Goal: Transaction & Acquisition: Book appointment/travel/reservation

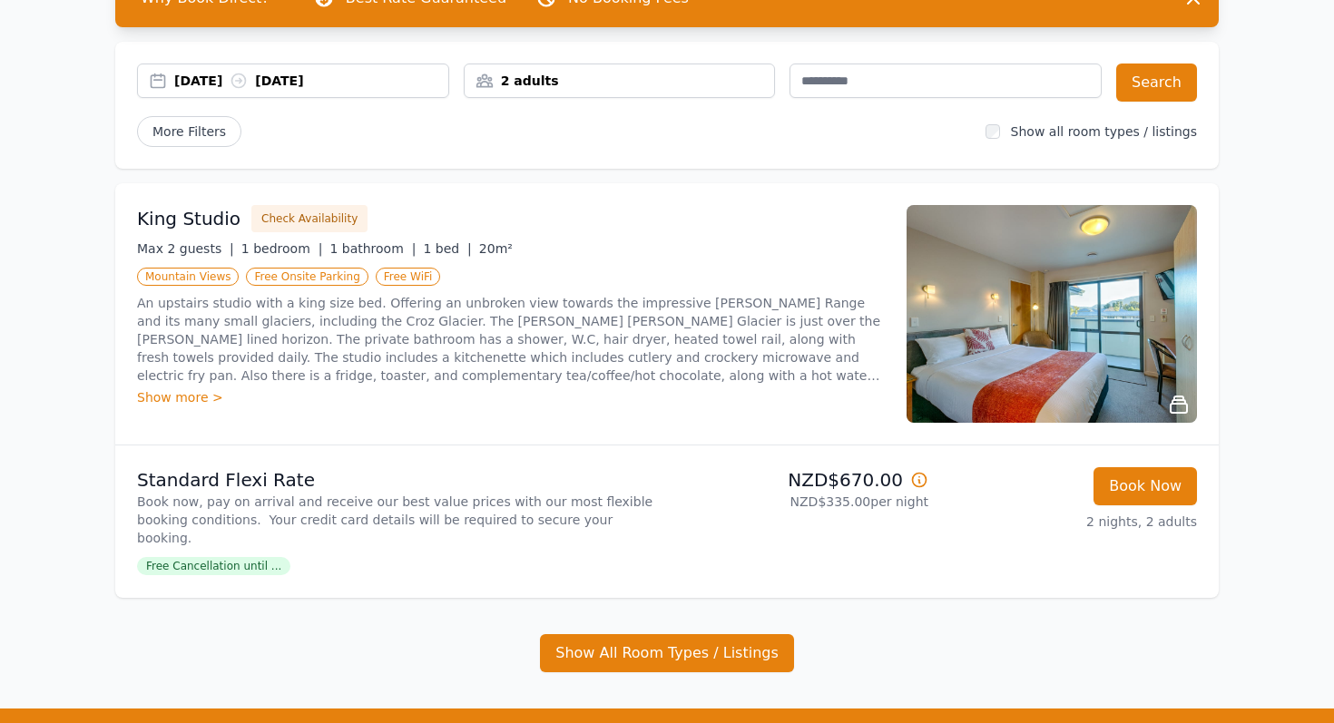
scroll to position [127, 0]
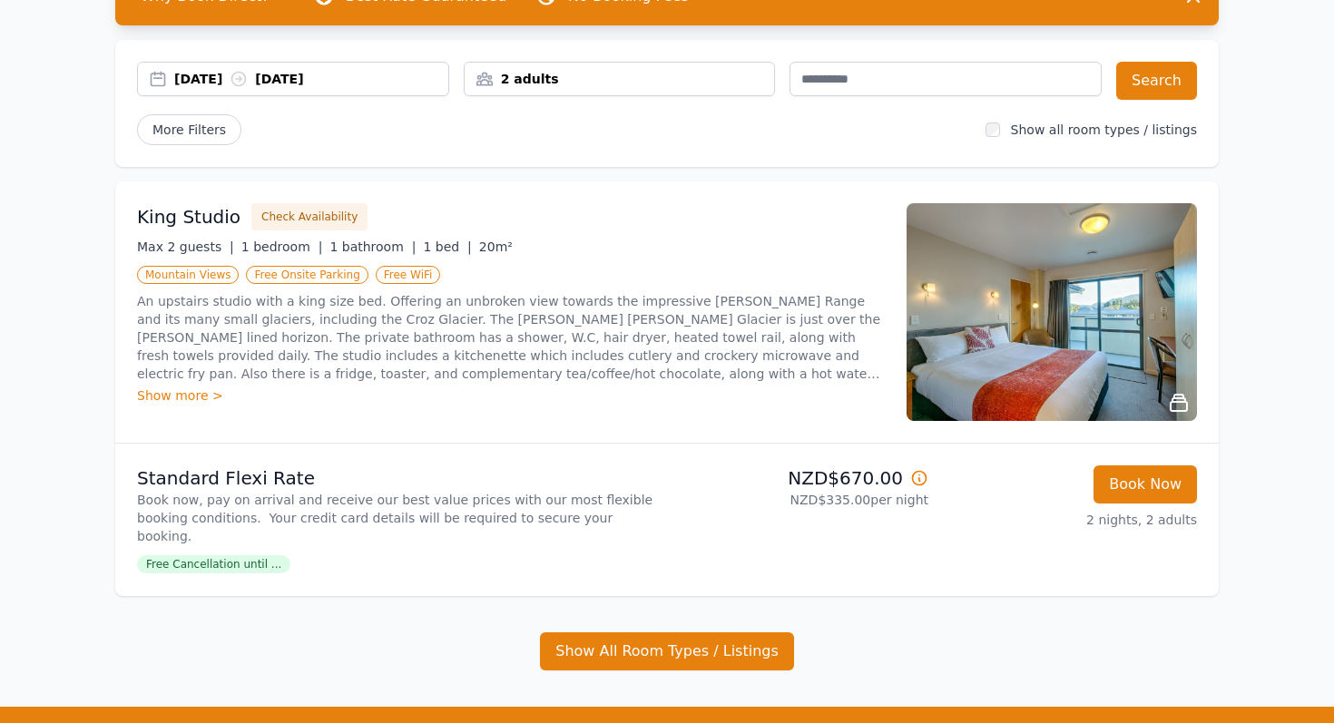
click at [738, 325] on p "An upstairs studio with a king size bed. Offering an unbroken view towards the …" at bounding box center [511, 337] width 748 height 91
click at [900, 332] on div "King Studio Check Availability Max 2 guests | 1 bedroom | 1 bathroom | 1 bed | …" at bounding box center [666, 311] width 1103 height 261
click at [169, 405] on div "King Studio Check Availability Max 2 guests | 1 bedroom | 1 bathroom | 1 bed | …" at bounding box center [511, 312] width 748 height 218
click at [238, 400] on div "Show more >" at bounding box center [511, 396] width 748 height 18
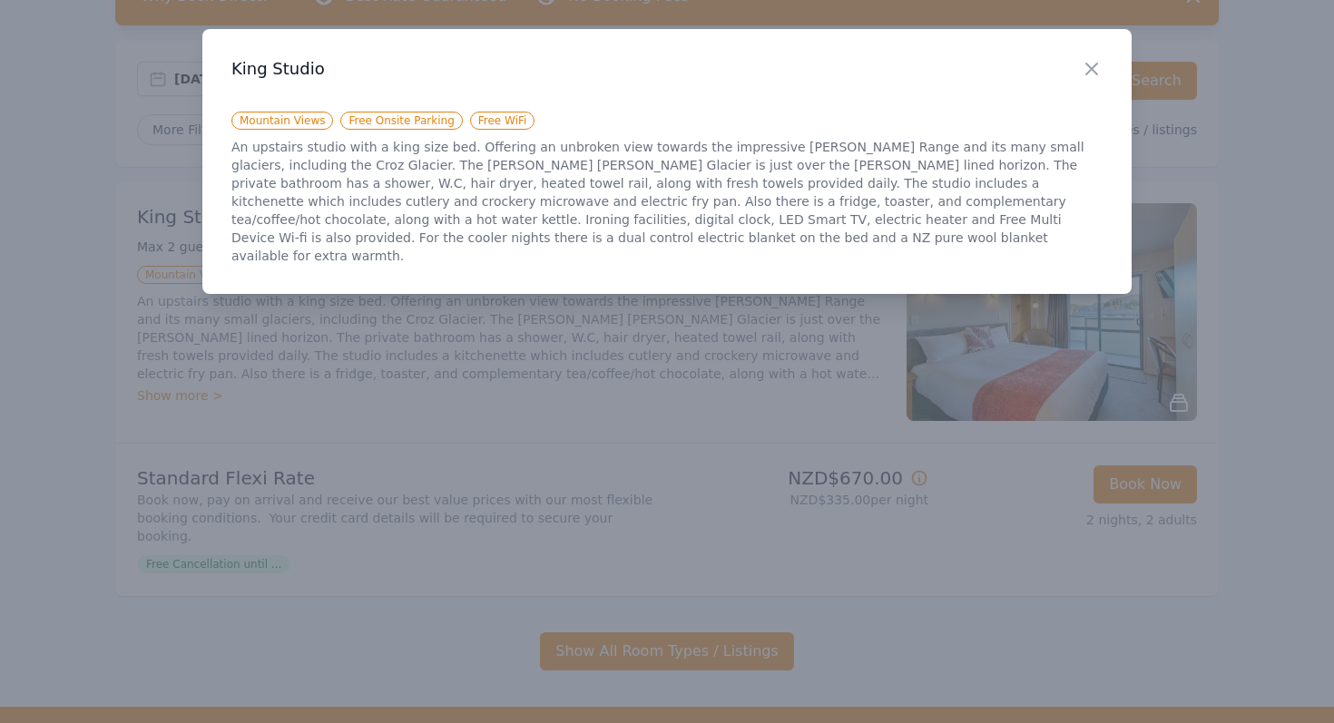
click at [202, 399] on div at bounding box center [667, 361] width 1334 height 723
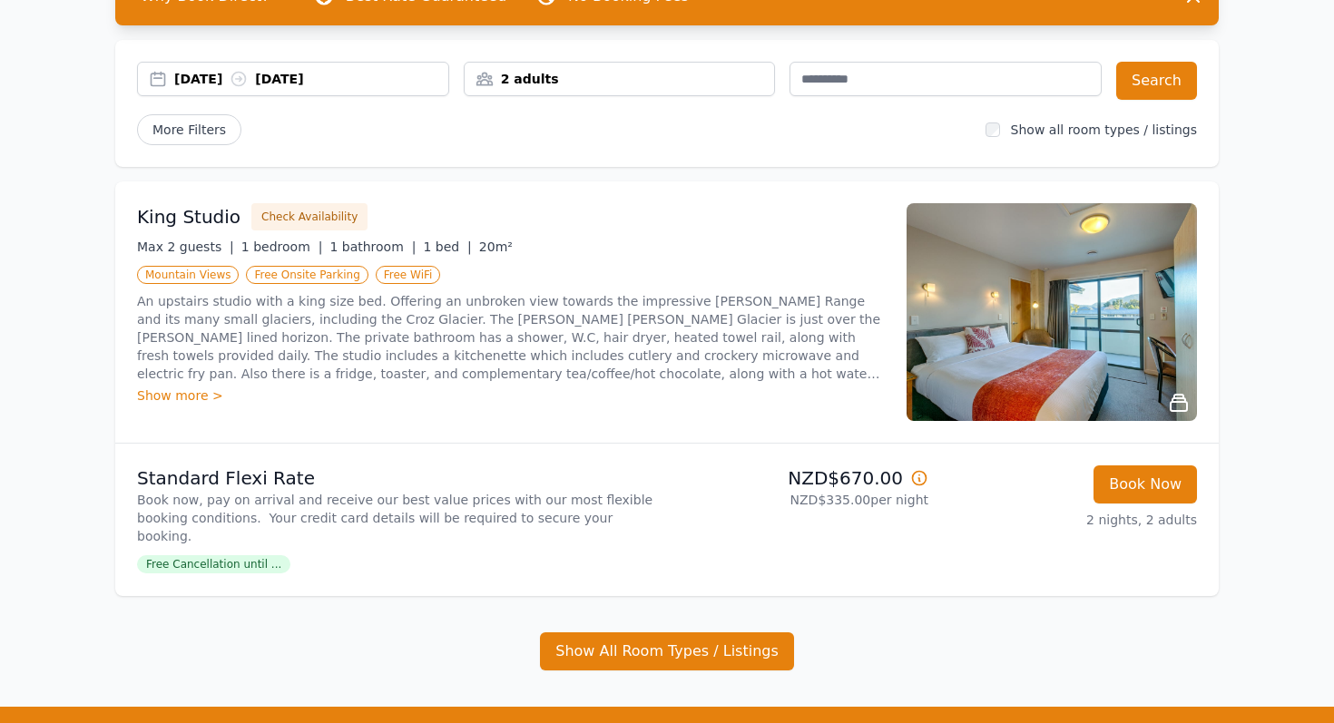
click at [172, 389] on div "Show more >" at bounding box center [511, 396] width 748 height 18
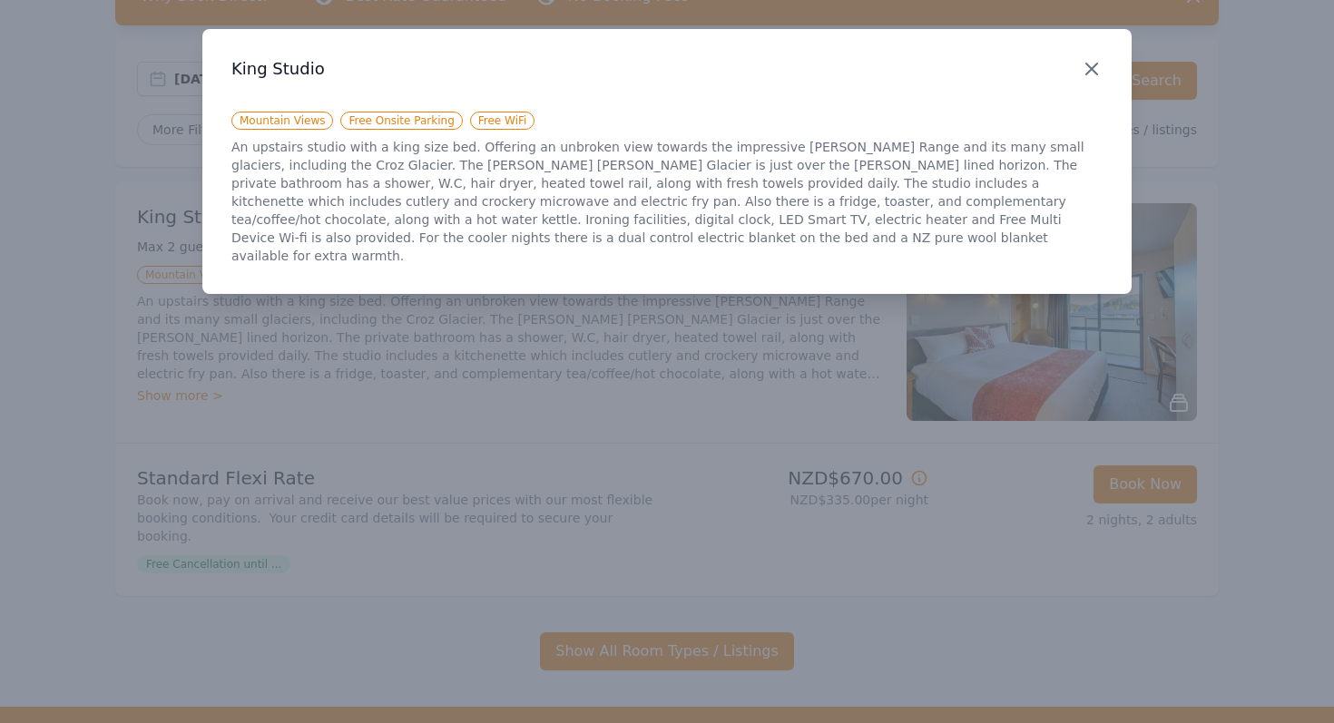
click at [1093, 61] on icon "button" at bounding box center [1092, 69] width 22 height 22
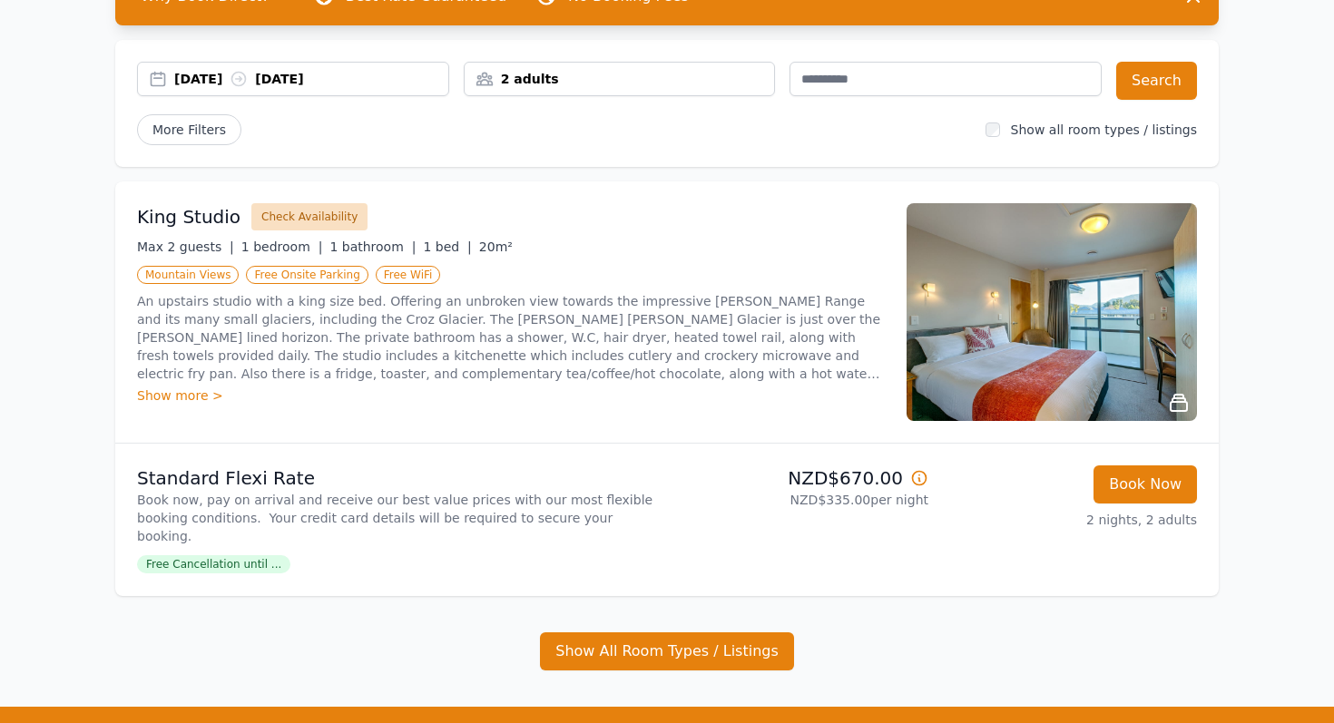
click at [313, 216] on button "Check Availability" at bounding box center [309, 216] width 116 height 27
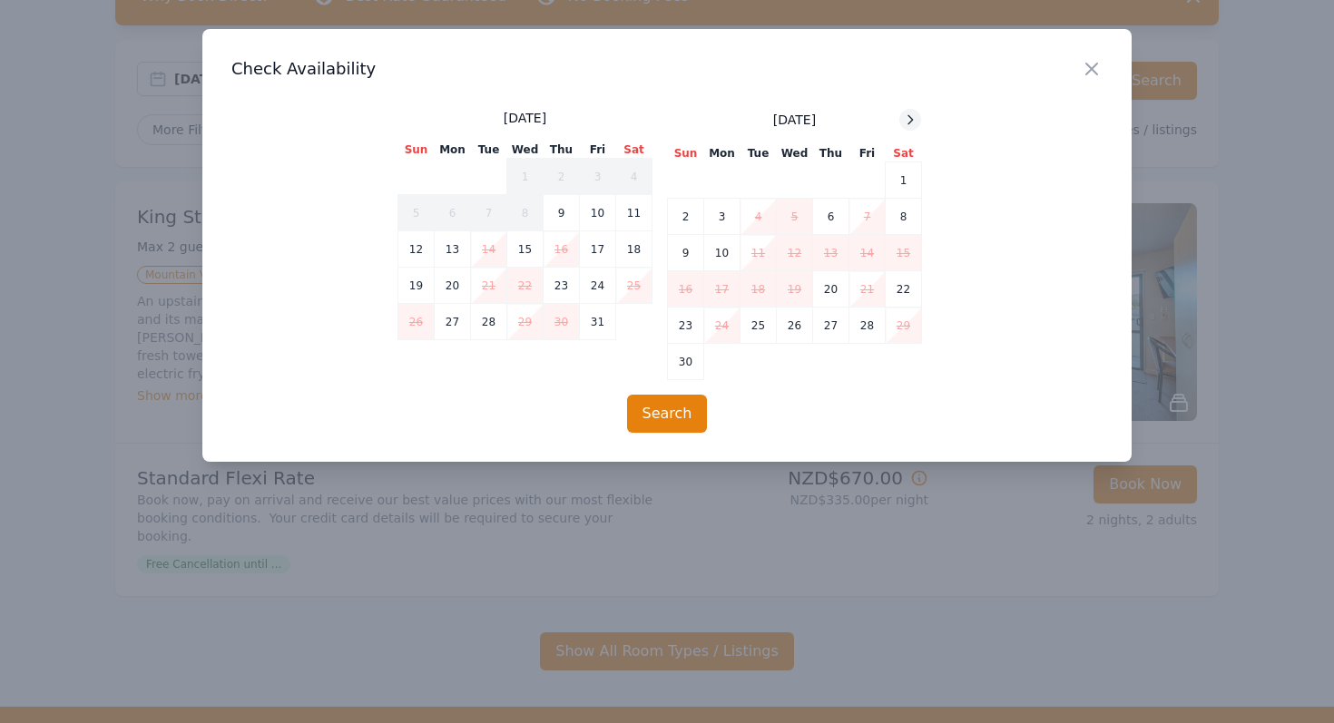
click at [914, 118] on icon at bounding box center [910, 120] width 15 height 15
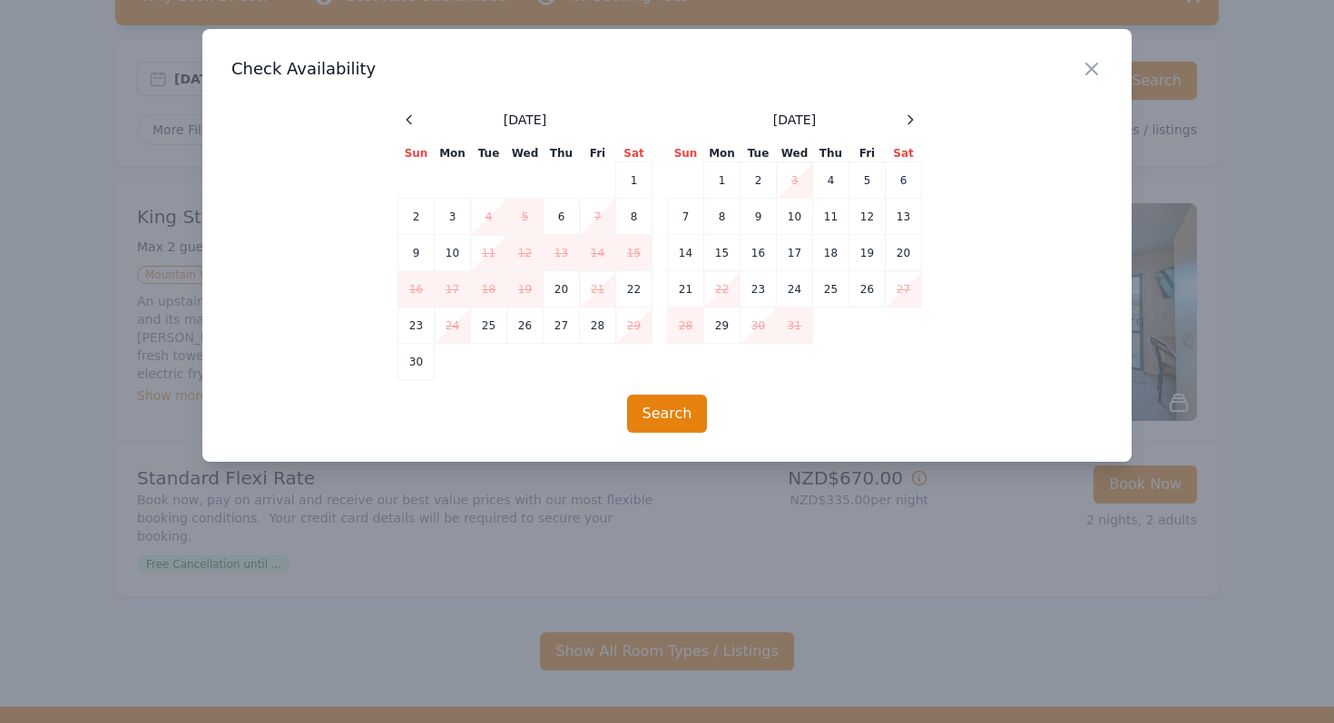
click at [1250, 313] on div at bounding box center [667, 361] width 1334 height 723
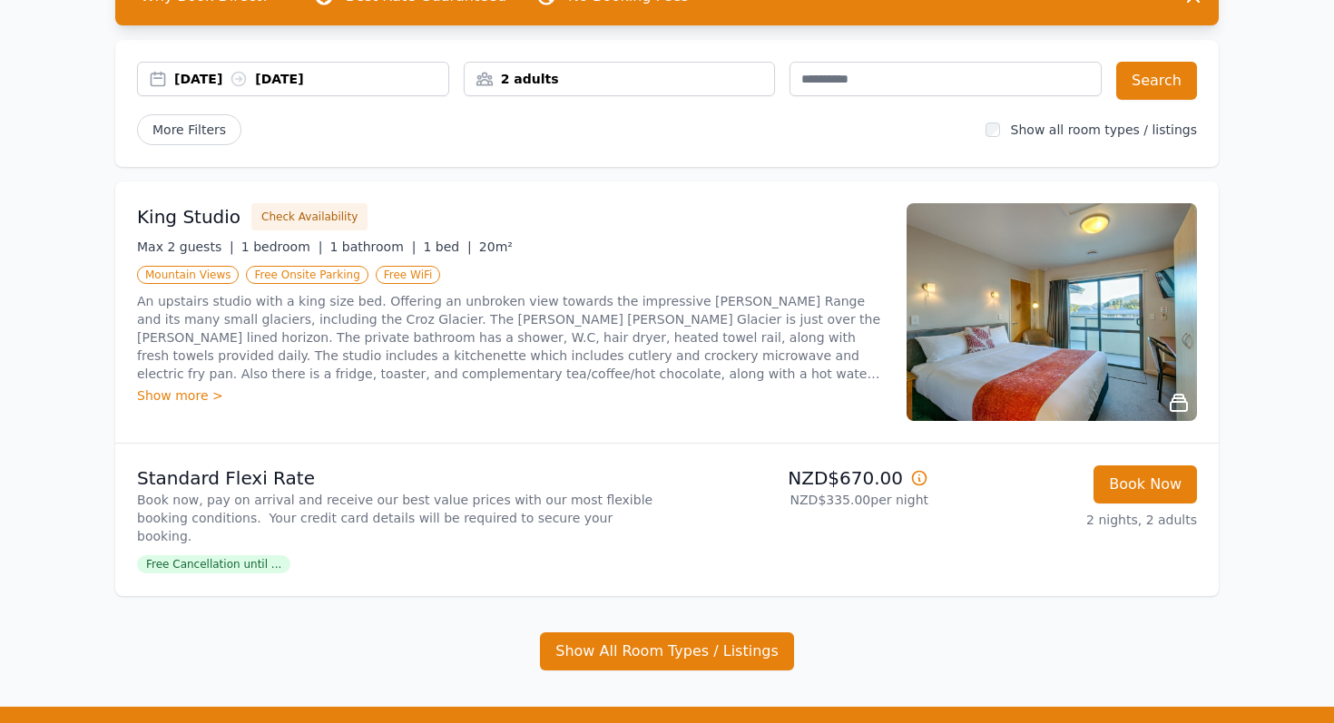
click at [1173, 400] on icon at bounding box center [1179, 403] width 22 height 22
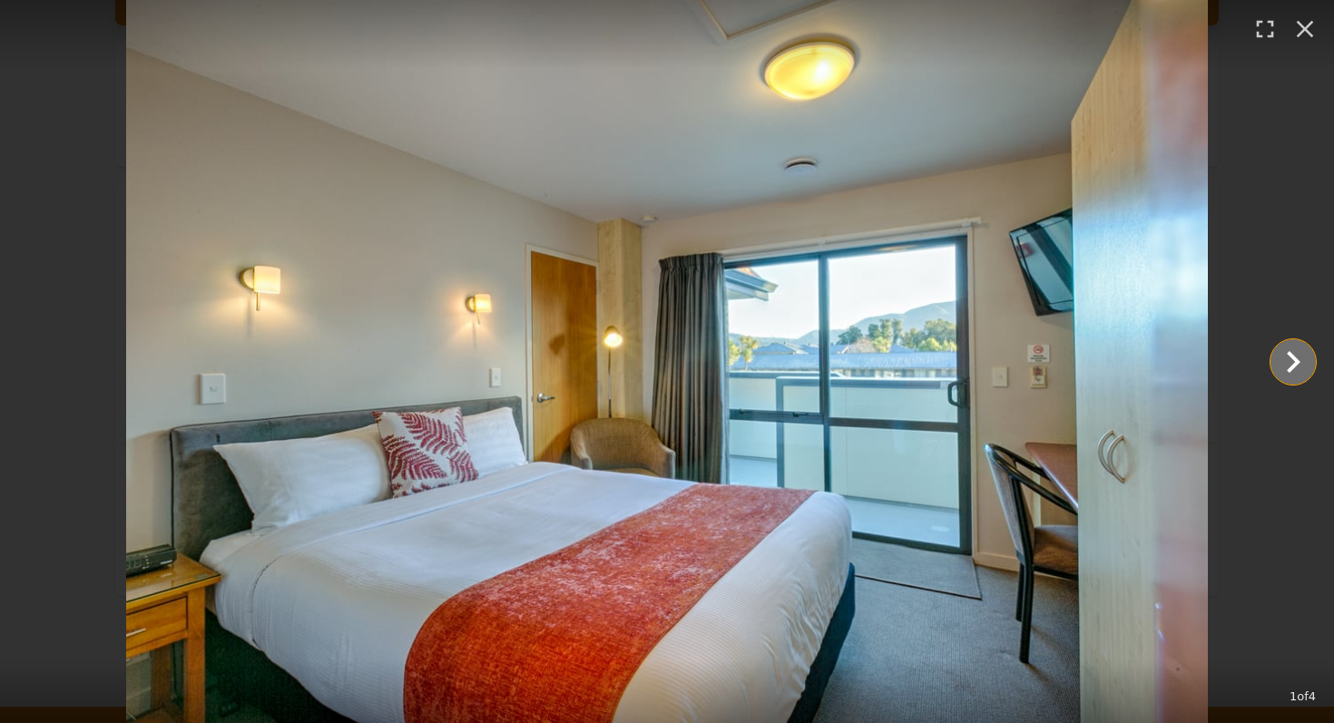
click at [1291, 365] on icon "Show slide 2 of 4" at bounding box center [1293, 362] width 44 height 44
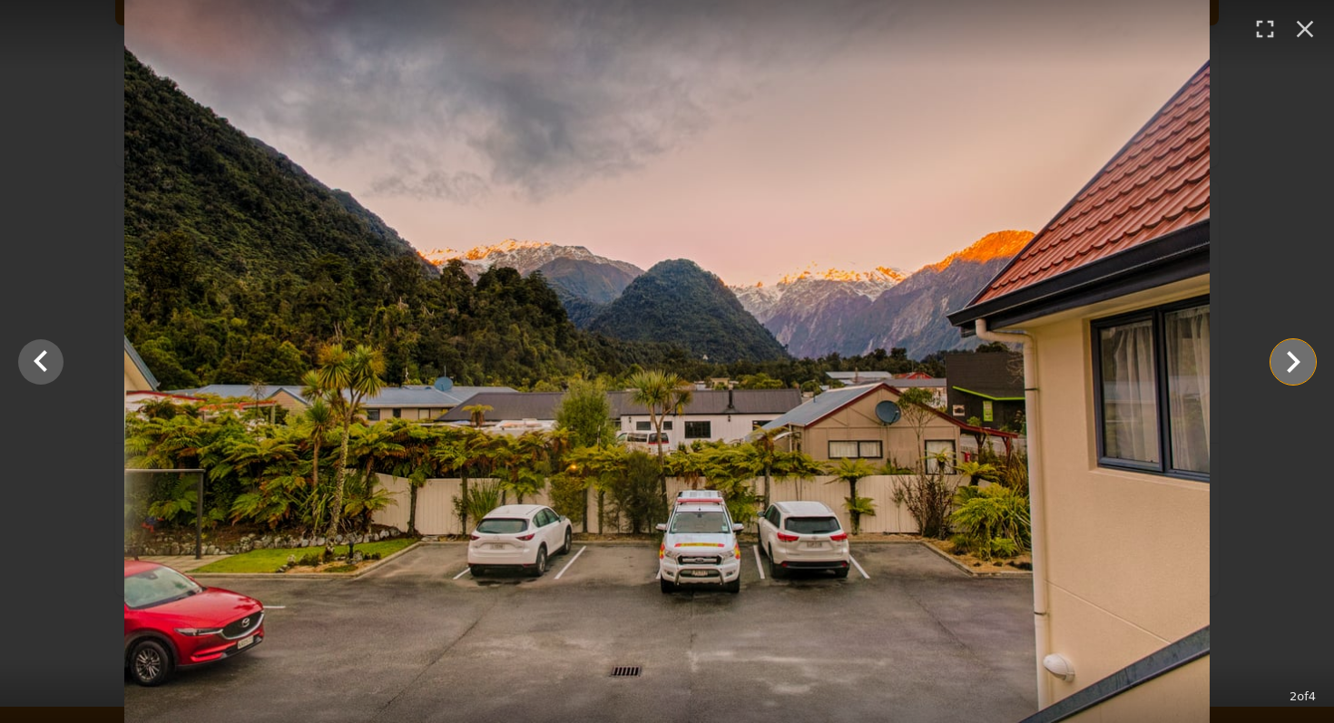
click at [1292, 367] on icon "Show slide 3 of 4" at bounding box center [1294, 362] width 14 height 22
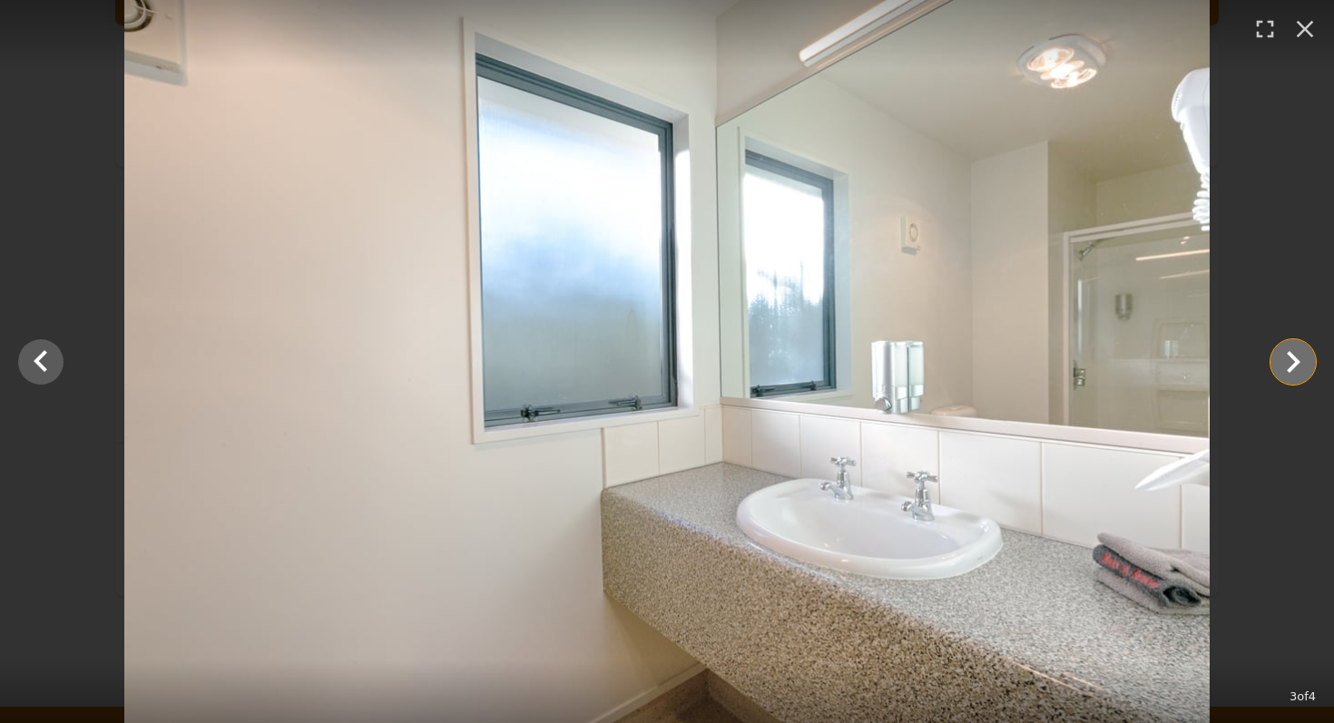
click at [1293, 368] on icon "Show slide 4 of 4" at bounding box center [1294, 362] width 14 height 22
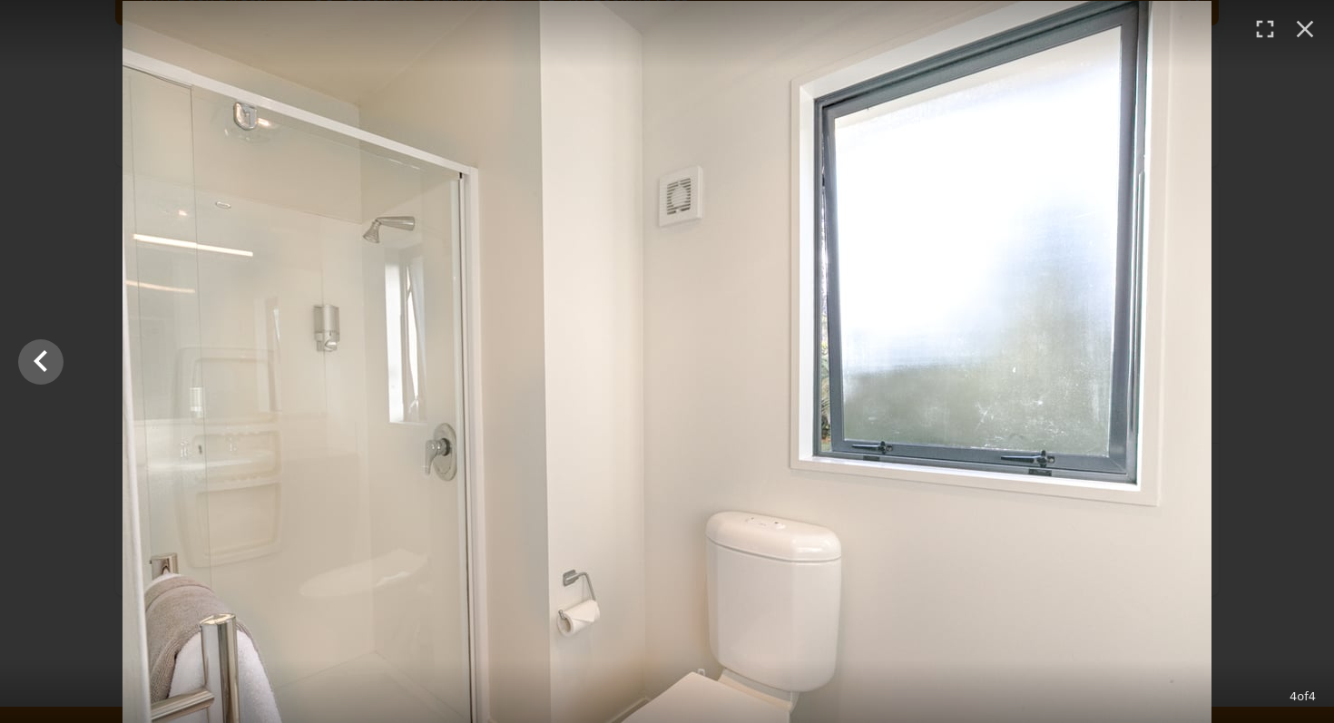
click at [1294, 369] on div at bounding box center [667, 362] width 1334 height 722
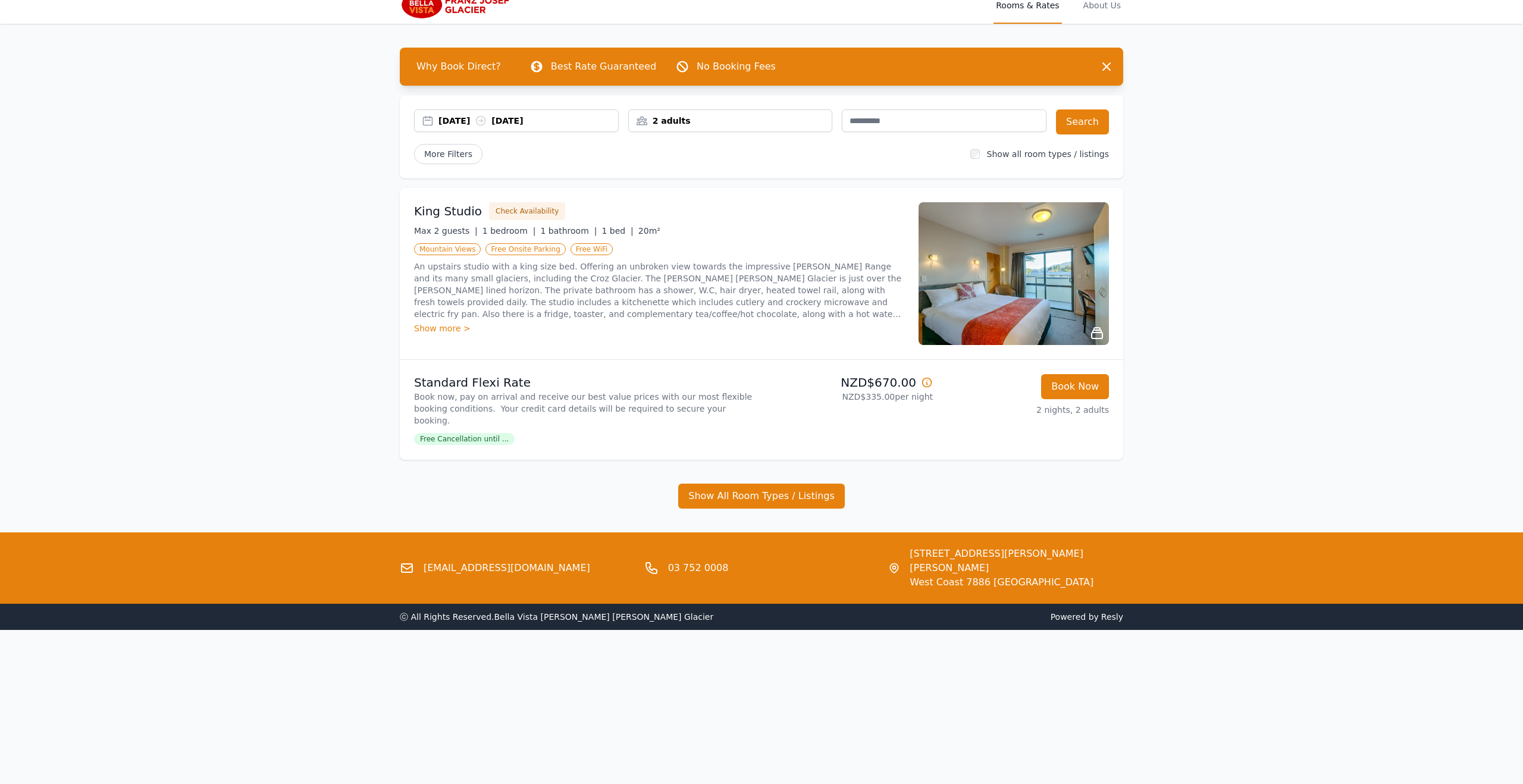
scroll to position [12, 0]
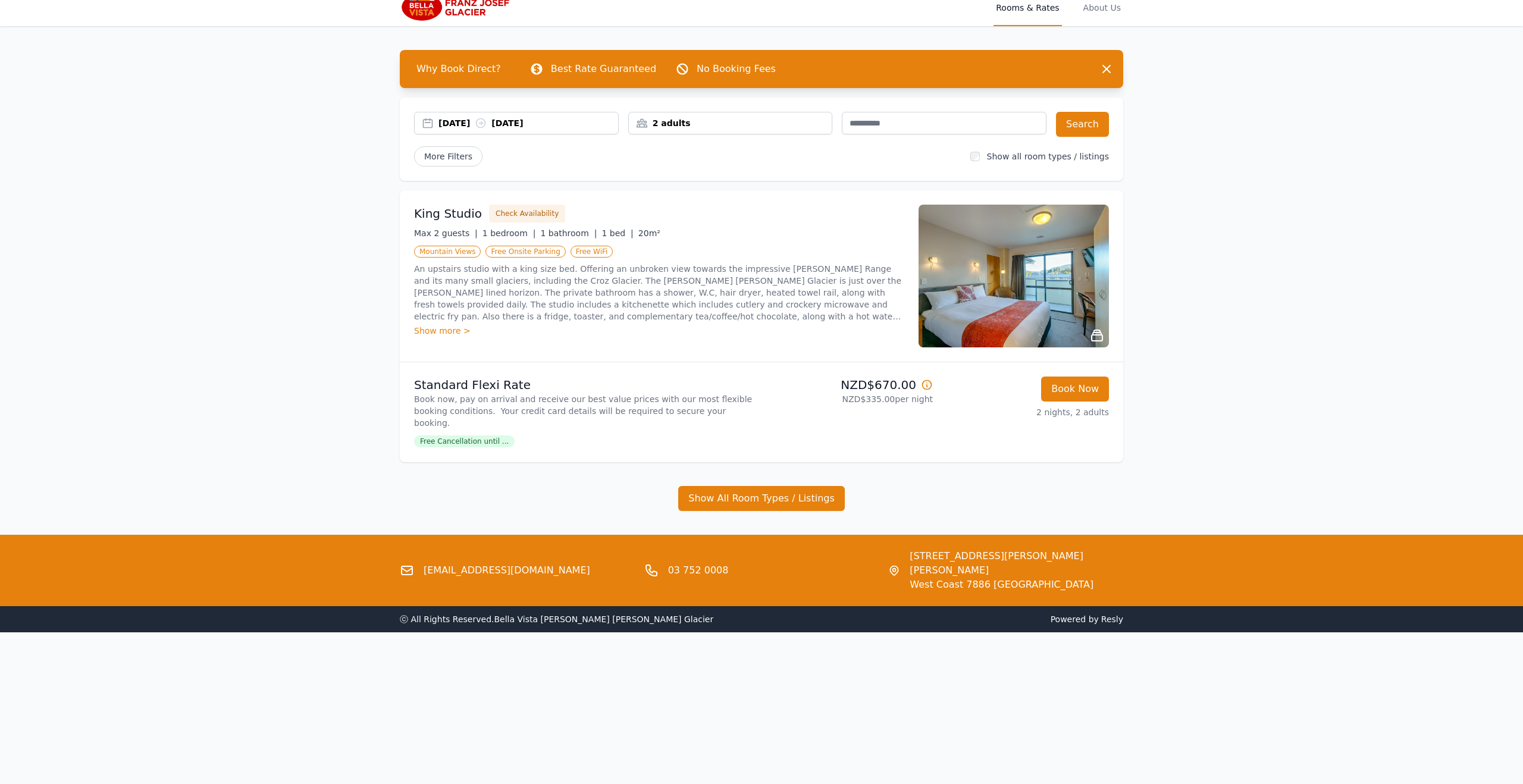
click at [874, 258] on img at bounding box center [1014, 276] width 190 height 143
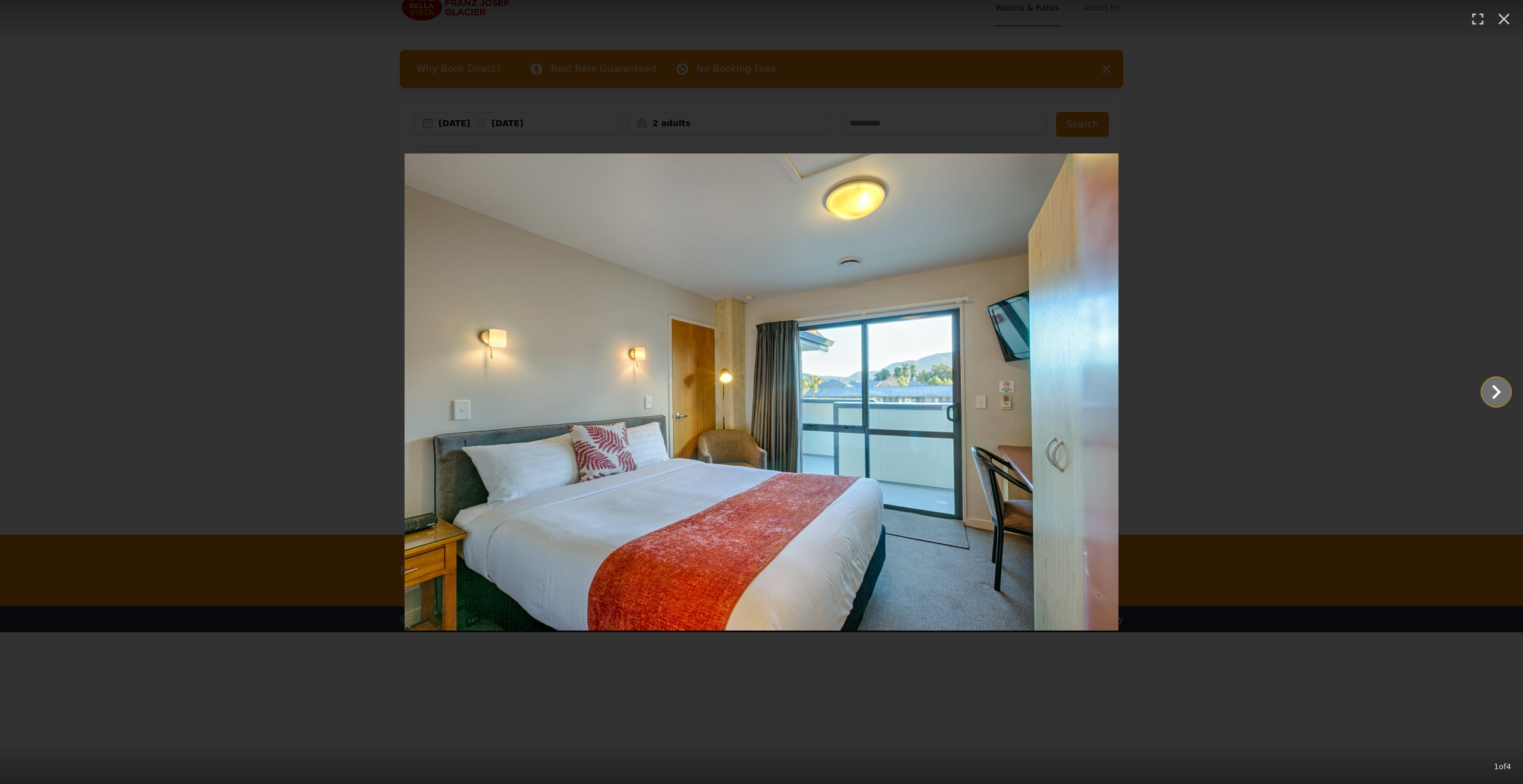
click at [874, 400] on icon "Show slide 2 of 4" at bounding box center [1496, 392] width 29 height 29
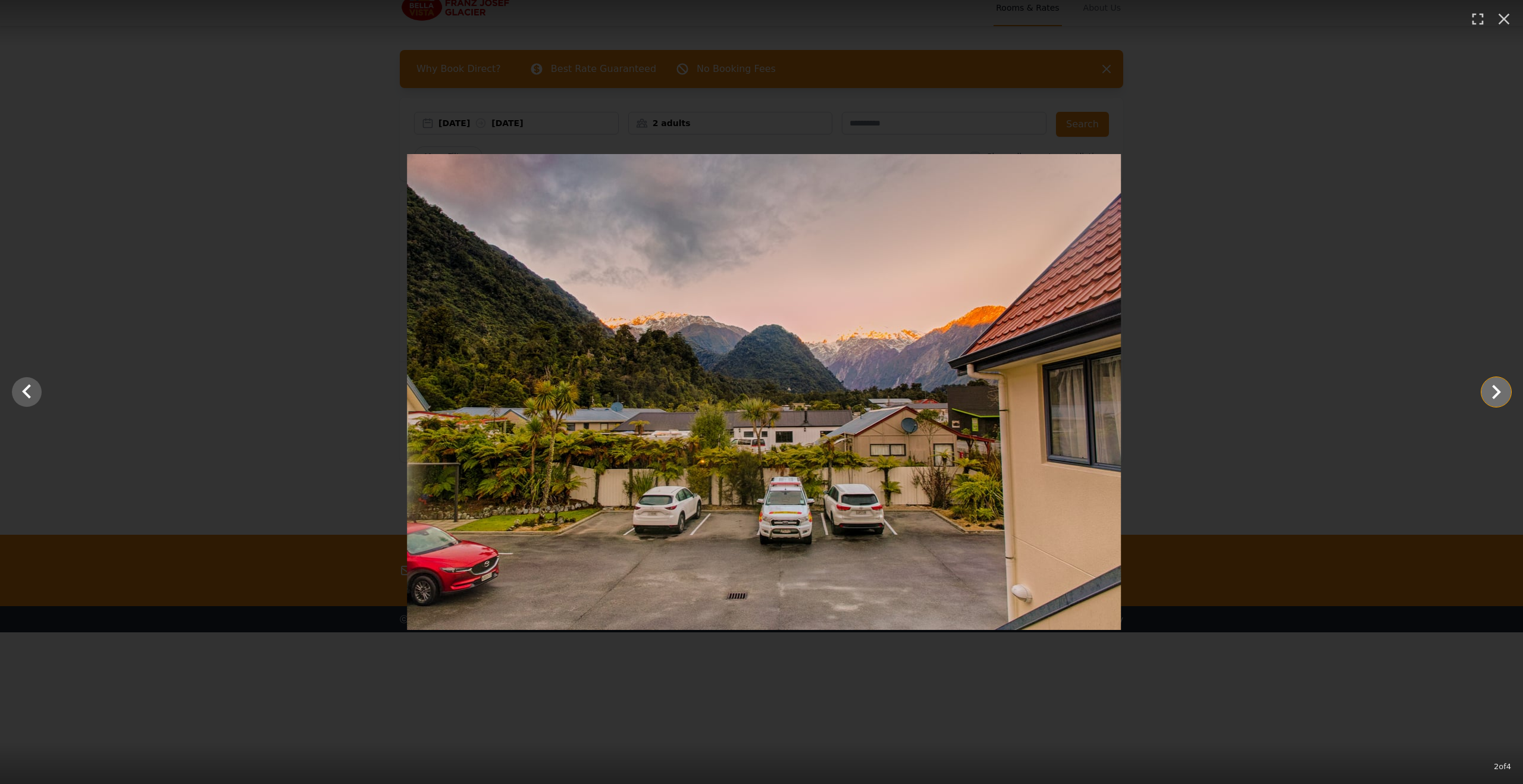
click at [874, 401] on icon "Show slide 3 of 4" at bounding box center [1496, 392] width 29 height 29
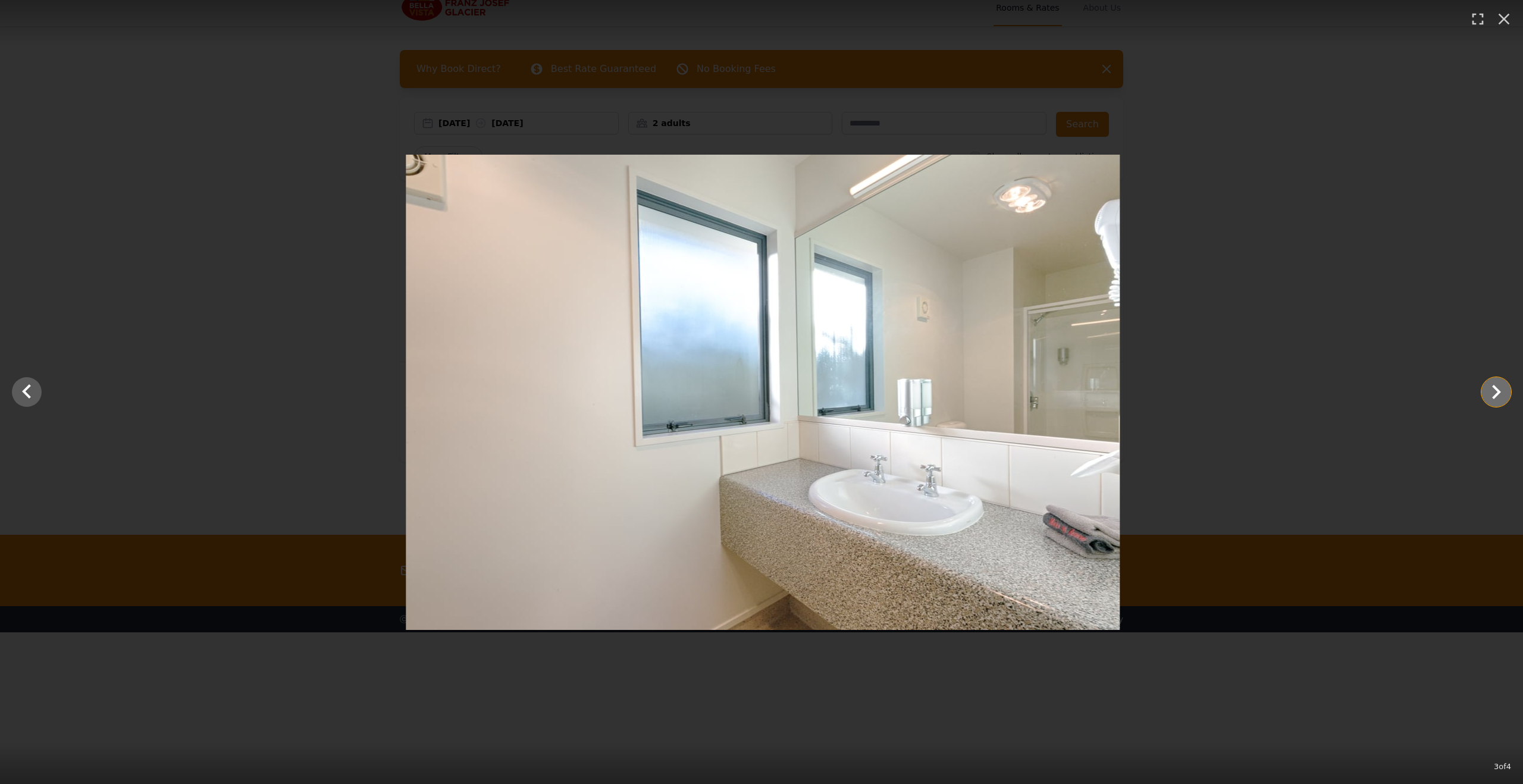
click at [874, 401] on icon "Show slide 4 of 4" at bounding box center [1496, 392] width 29 height 29
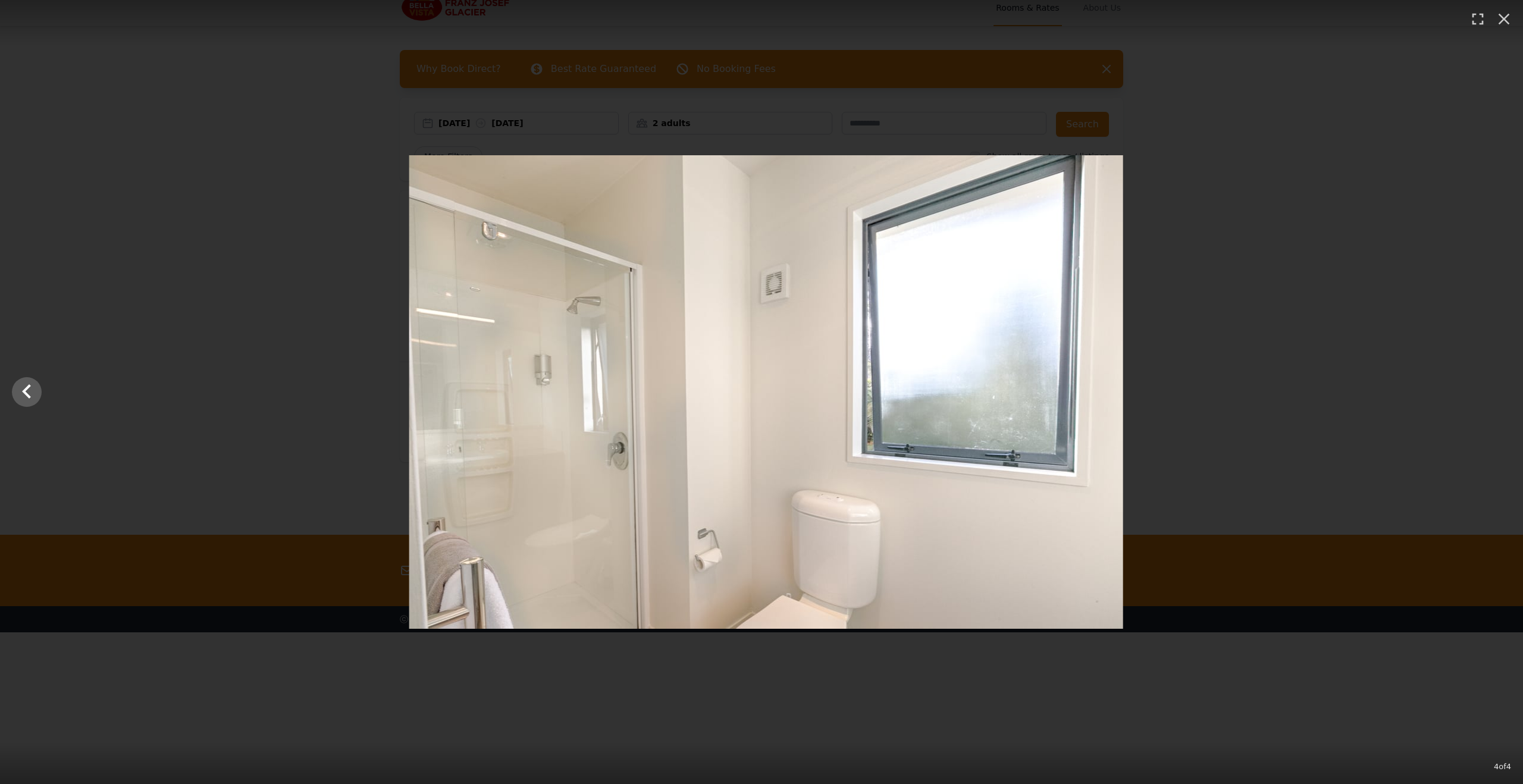
click at [874, 401] on div at bounding box center [766, 392] width 1523 height 473
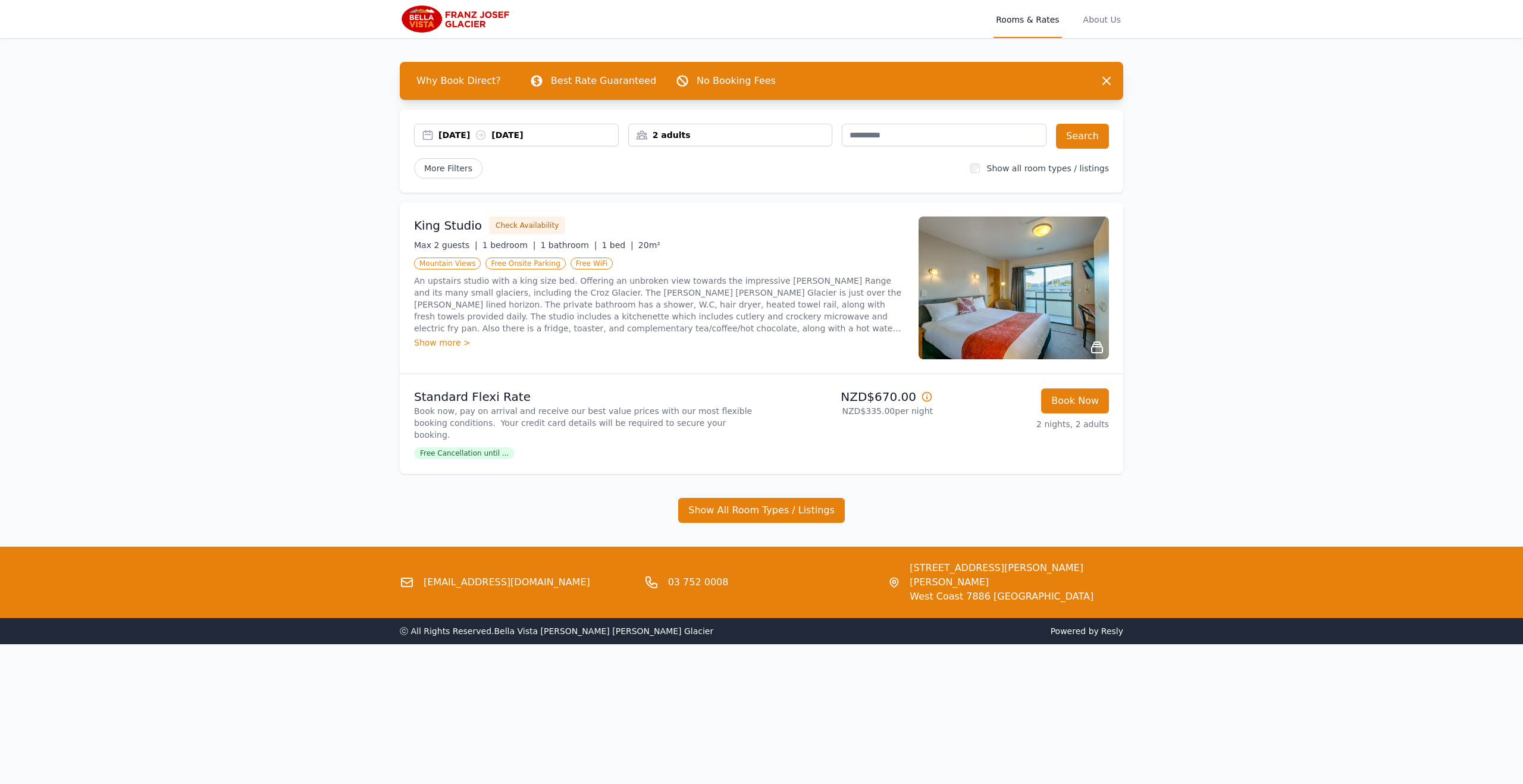
scroll to position [2, 0]
